Goal: Transaction & Acquisition: Download file/media

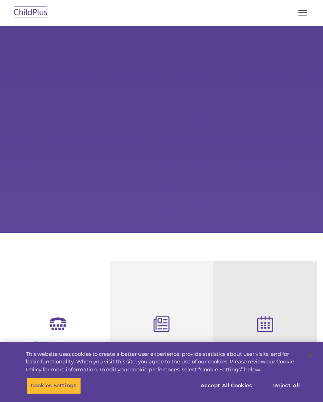
select select "MEDIUM"
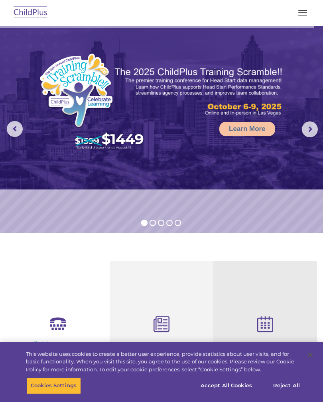
click at [27, 19] on img at bounding box center [30, 13] width 37 height 19
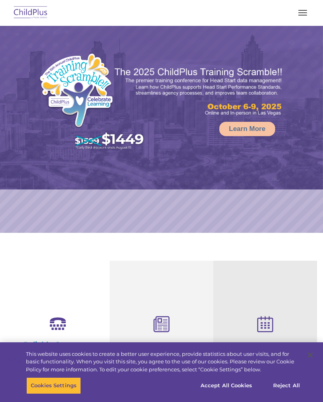
select select "MEDIUM"
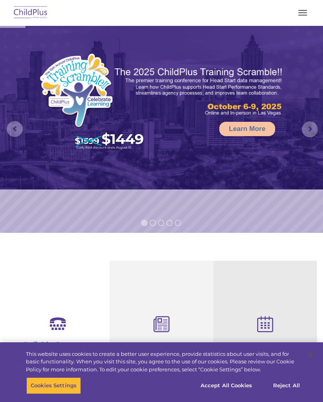
click at [302, 14] on button "button" at bounding box center [302, 12] width 17 height 13
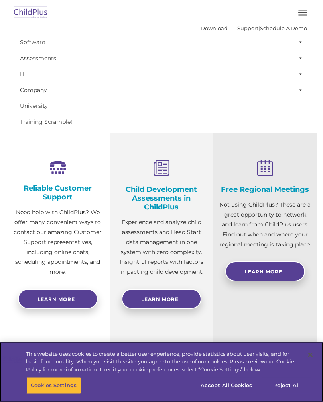
click at [222, 387] on button "Accept All Cookies" at bounding box center [226, 386] width 60 height 17
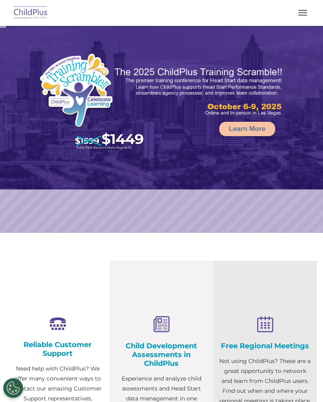
select select "MEDIUM"
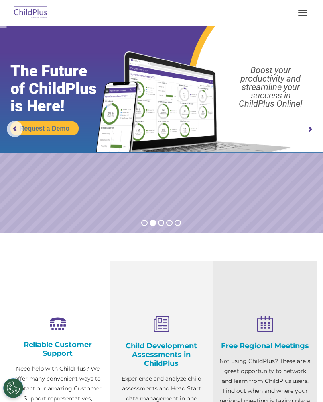
click at [314, 132] on rs-arrow at bounding box center [309, 129] width 16 height 16
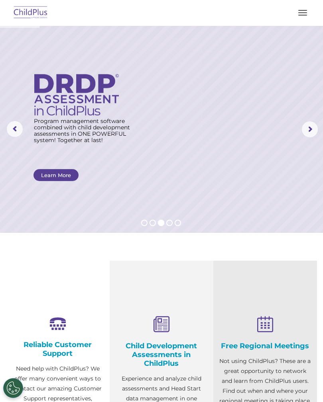
click at [317, 127] on rs-arrow at bounding box center [309, 129] width 16 height 16
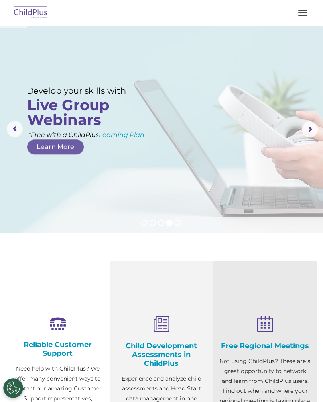
click at [317, 129] on rs-arrow at bounding box center [309, 129] width 16 height 16
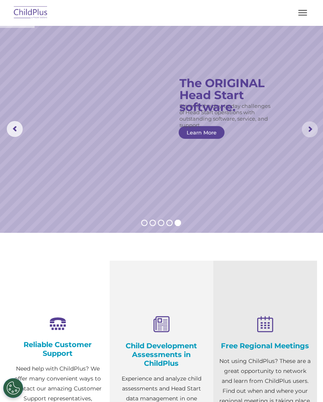
click at [312, 130] on rs-arrow at bounding box center [309, 129] width 16 height 16
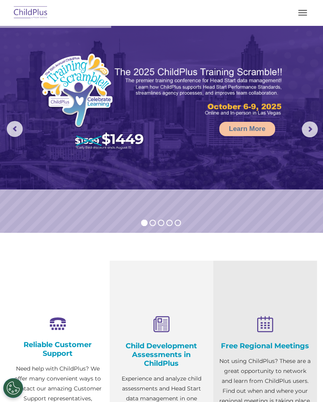
click at [313, 134] on rs-arrow at bounding box center [309, 129] width 16 height 16
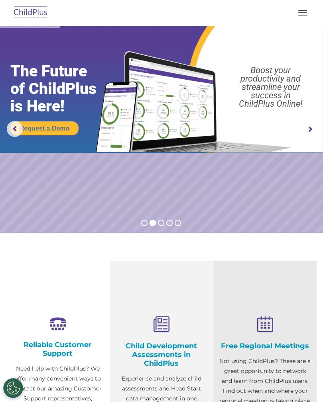
click at [17, 130] on rs-arrow at bounding box center [15, 129] width 16 height 16
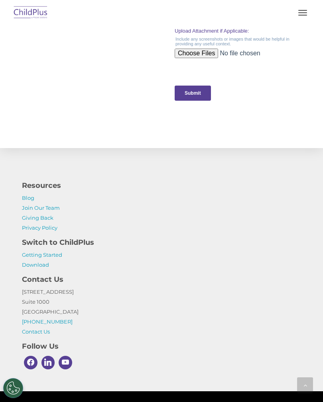
scroll to position [905, 0]
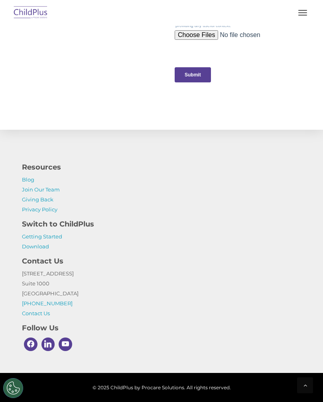
click at [30, 248] on link "Download" at bounding box center [35, 246] width 27 height 6
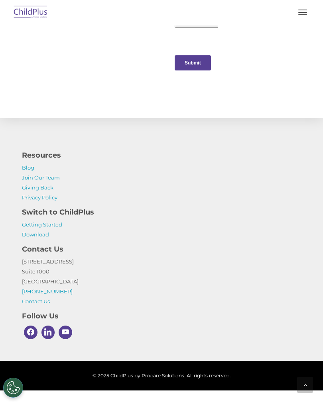
scroll to position [917, 0]
